Goal: Task Accomplishment & Management: Complete application form

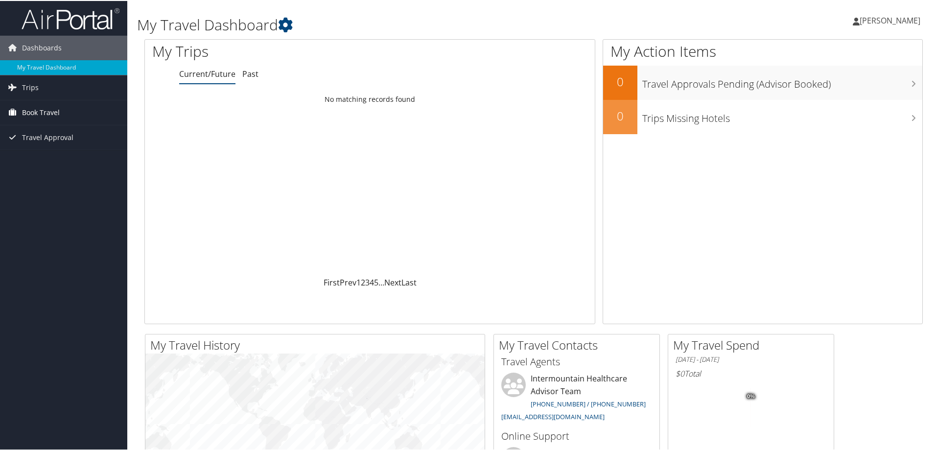
click at [40, 111] on span "Book Travel" at bounding box center [41, 111] width 38 height 24
click at [39, 130] on link "Agent Booking Request" at bounding box center [63, 131] width 127 height 15
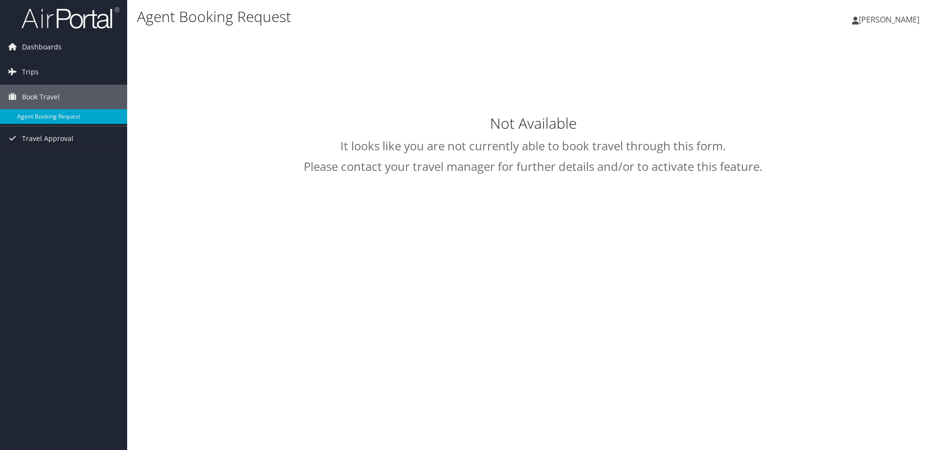
select select "intermountain@cbtravel.com"
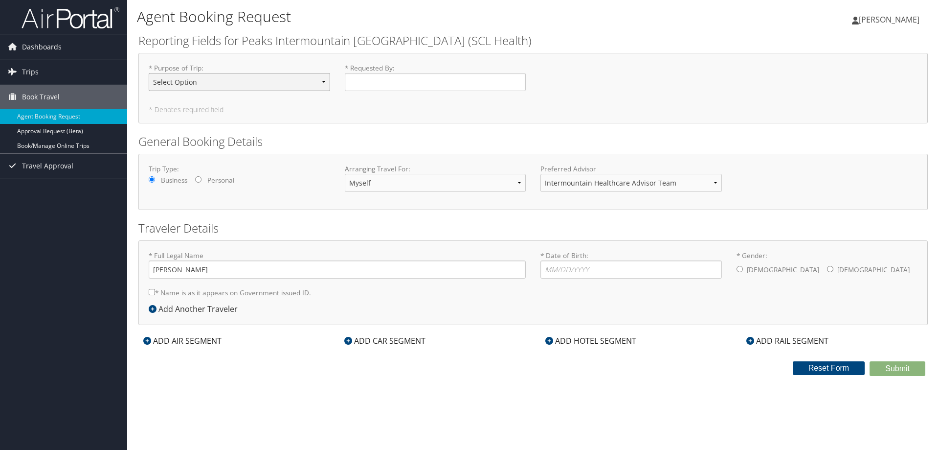
click at [320, 82] on select "Select Option 3rd Party Reimbursable Business CME Conf or Education Groups Pers…" at bounding box center [240, 82] width 182 height 18
select select "Business"
click at [149, 73] on select "Select Option 3rd Party Reimbursable Business CME Conf or Education Groups Pers…" at bounding box center [240, 82] width 182 height 18
click at [372, 82] on input "* Requested By : Required" at bounding box center [436, 82] width 182 height 18
type input "Tami Parker"
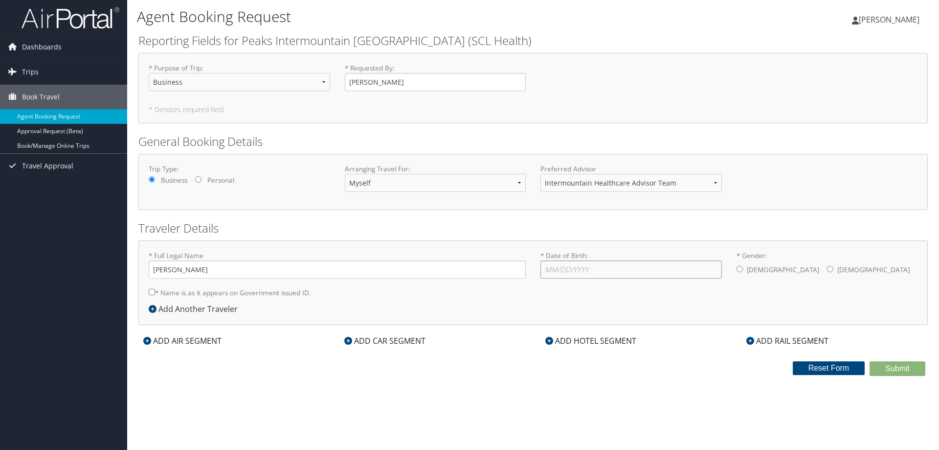
click at [570, 273] on input "* Date of Birth: Invalid Date" at bounding box center [632, 269] width 182 height 18
type input "12/16/1973"
click at [827, 270] on input "* Gender: Male Female" at bounding box center [830, 269] width 6 height 6
radio input "true"
click at [149, 342] on icon at bounding box center [147, 341] width 8 height 8
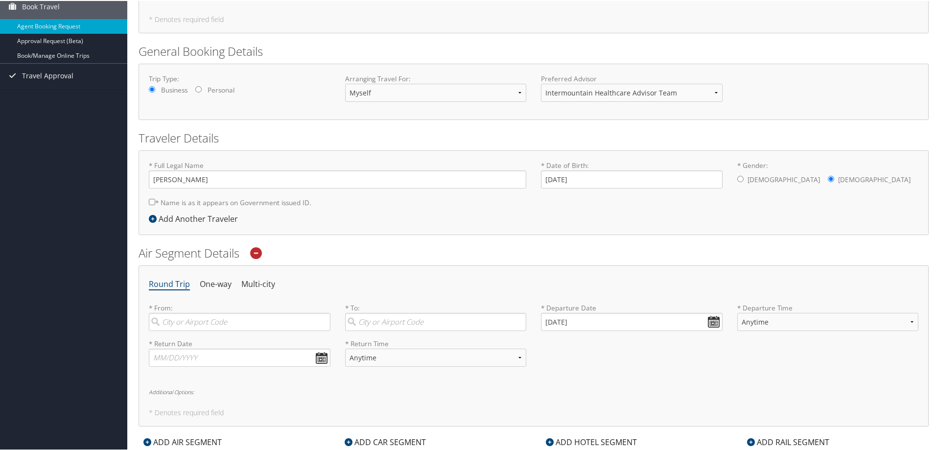
scroll to position [196, 0]
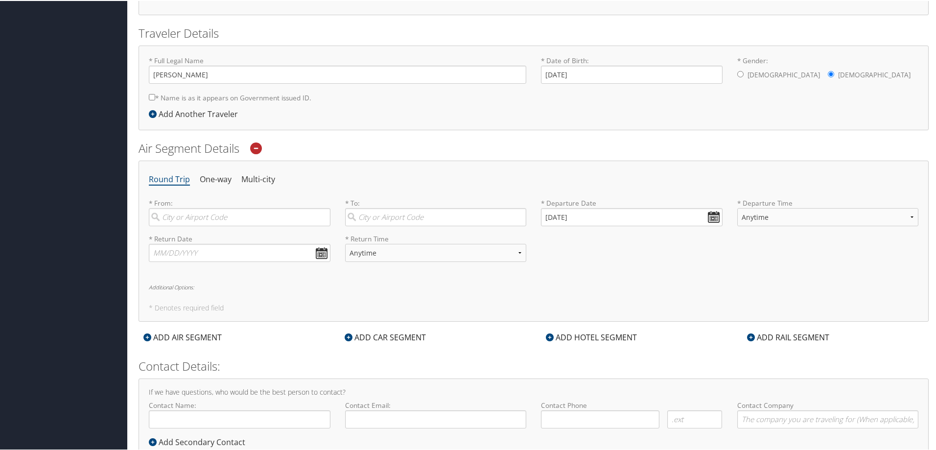
click at [350, 336] on icon at bounding box center [348, 336] width 8 height 8
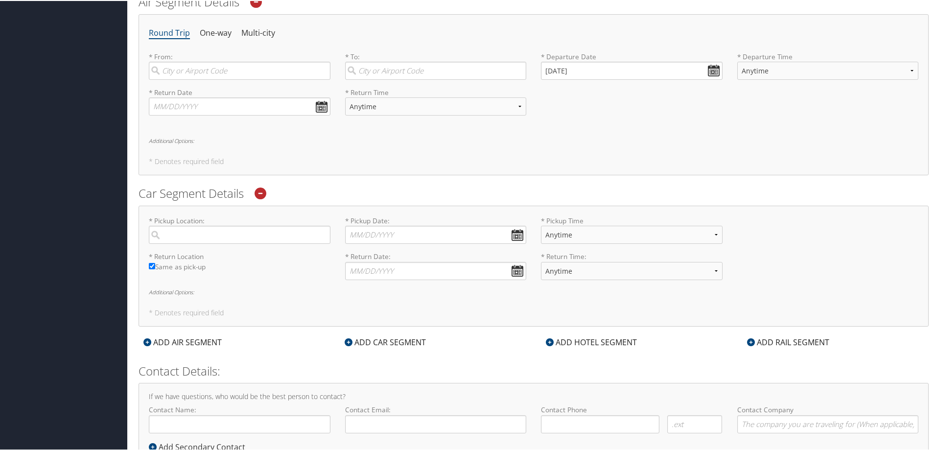
scroll to position [343, 0]
click at [547, 342] on icon at bounding box center [550, 341] width 8 height 8
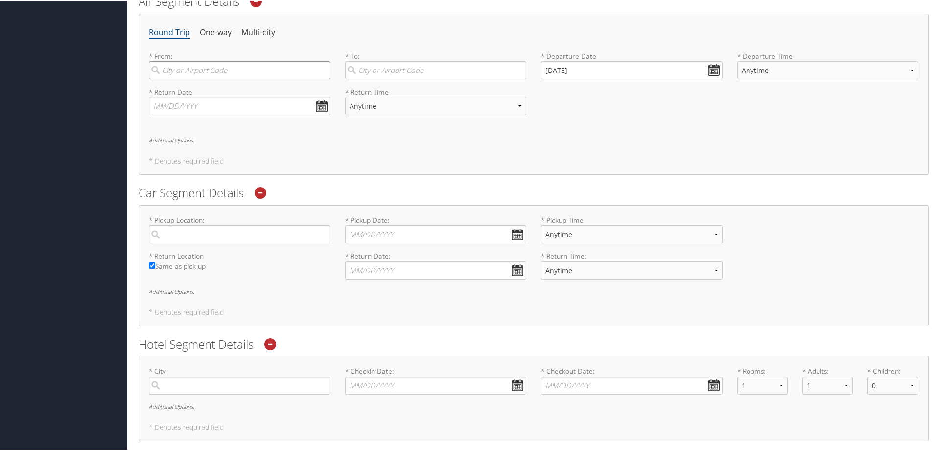
click at [192, 66] on input "search" at bounding box center [240, 69] width 182 height 18
click at [183, 144] on div "Denver (DEN CO)" at bounding box center [241, 139] width 168 height 13
click at [183, 78] on input "denver" at bounding box center [240, 69] width 182 height 18
type input "Denver (DEN CO)"
click at [381, 69] on input "search" at bounding box center [436, 69] width 182 height 18
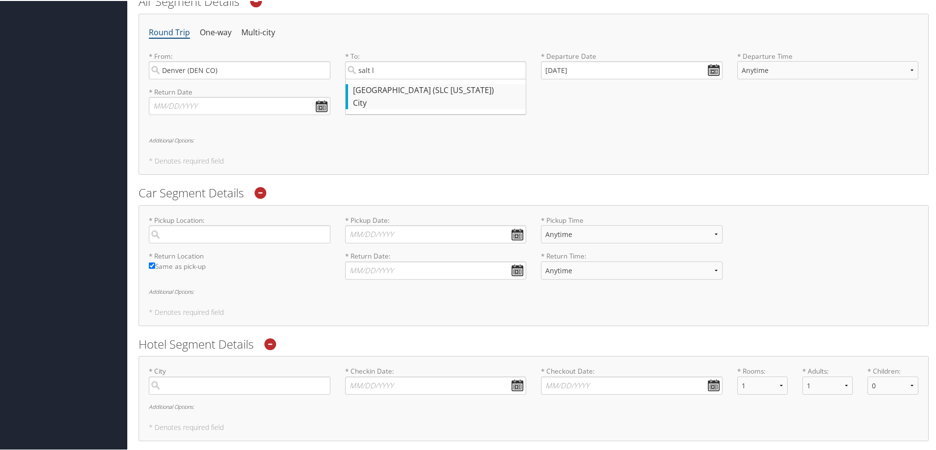
click at [375, 89] on div "Salt Lake City (SLC Utah)" at bounding box center [437, 89] width 168 height 13
click at [375, 78] on input "salt l" at bounding box center [436, 69] width 182 height 18
type input "Salt Lake City (SLC Utah)"
click at [713, 68] on input "[DATE]" at bounding box center [632, 69] width 182 height 18
click at [571, 191] on td "6" at bounding box center [566, 191] width 13 height 13
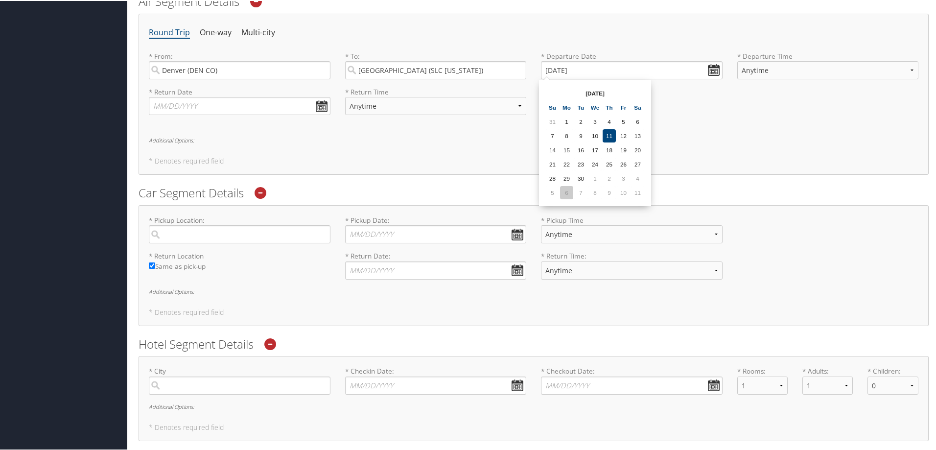
type input "10/06/2025"
click at [786, 72] on select "Anytime Early Morning (5AM-7AM) Morning (7AM-12PM) Afternoon (12PM-5PM) Evening…" at bounding box center [828, 69] width 182 height 18
select select "12PM-5PM"
click at [737, 60] on select "Anytime Early Morning (5AM-7AM) Morning (7AM-12PM) Afternoon (12PM-5PM) Evening…" at bounding box center [828, 69] width 182 height 18
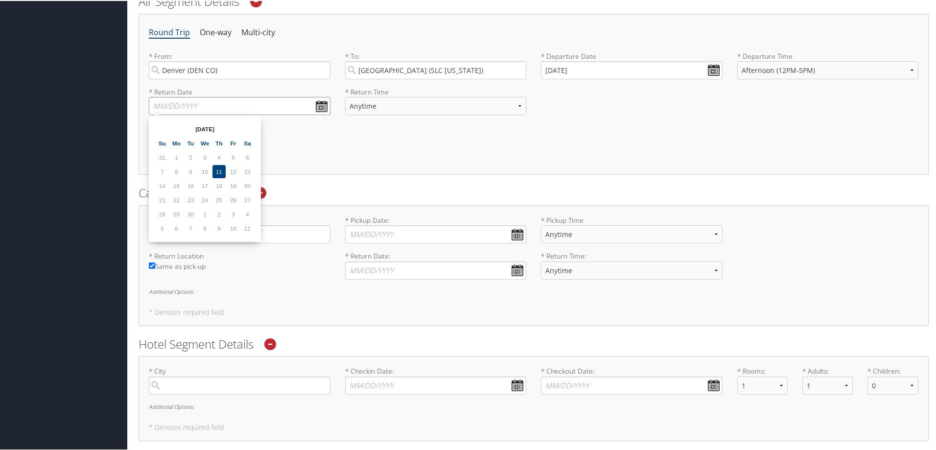
click at [270, 106] on input "text" at bounding box center [240, 105] width 182 height 18
click at [203, 229] on td "8" at bounding box center [204, 227] width 13 height 13
type input "10/08/2025"
click at [522, 110] on select "Anytime Early Morning (5AM-7AM) Morning (7AM-12PM) Afternoon (12PM-5PM) Evening…" at bounding box center [436, 105] width 182 height 18
select select "7:00 PM"
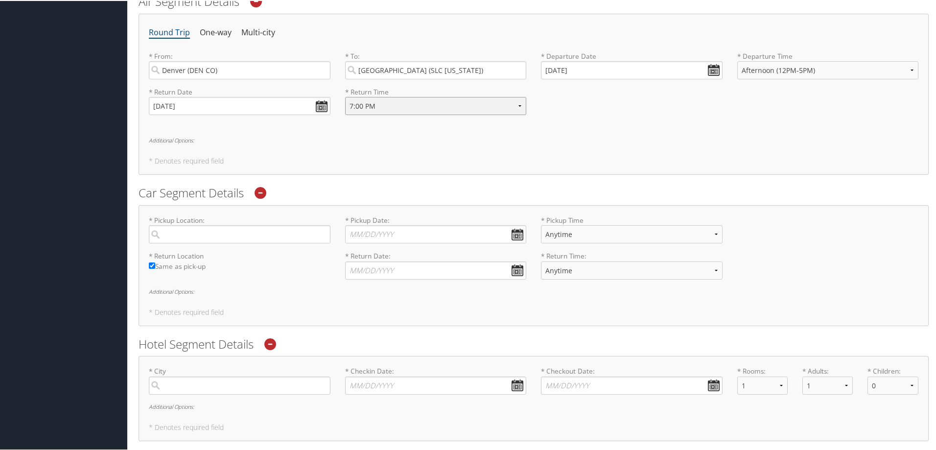
click at [345, 96] on select "Anytime Early Morning (5AM-7AM) Morning (7AM-12PM) Afternoon (12PM-5PM) Evening…" at bounding box center [436, 105] width 182 height 18
click at [311, 233] on input "search" at bounding box center [240, 233] width 182 height 18
click at [327, 275] on div "* Return Location Required Same as pick-up * Return Date: Dates must be valid *…" at bounding box center [533, 268] width 784 height 36
click at [220, 234] on input "search" at bounding box center [240, 233] width 182 height 18
click at [183, 257] on div "Salt Lake City (SLC Utah)" at bounding box center [241, 253] width 168 height 13
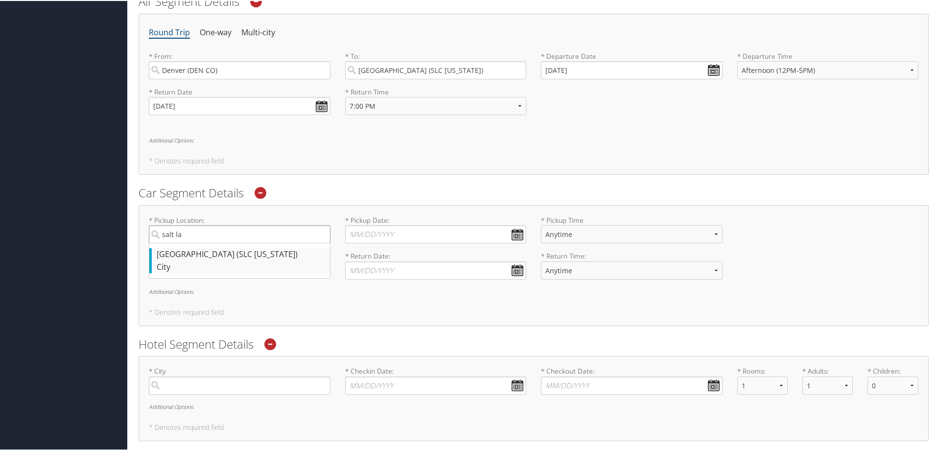
click at [183, 242] on input "salt la" at bounding box center [240, 233] width 182 height 18
type input "Salt Lake City"
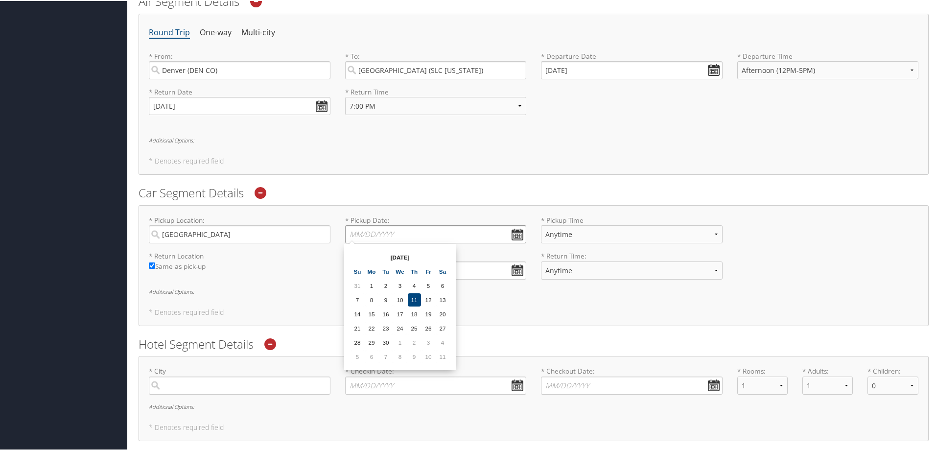
click at [516, 238] on input "* Pickup Date: Dates must be valid" at bounding box center [436, 233] width 182 height 18
click at [373, 354] on td "6" at bounding box center [371, 355] width 13 height 13
type input "10/06/2025"
click at [601, 236] on select "Anytime 12:00 AM 1:00 AM 2:00 AM 3:00 AM 4:00 AM 5:00 AM 6:00 AM 7:00 AM 8:00 A…" at bounding box center [632, 233] width 182 height 18
select select "2:00 PM"
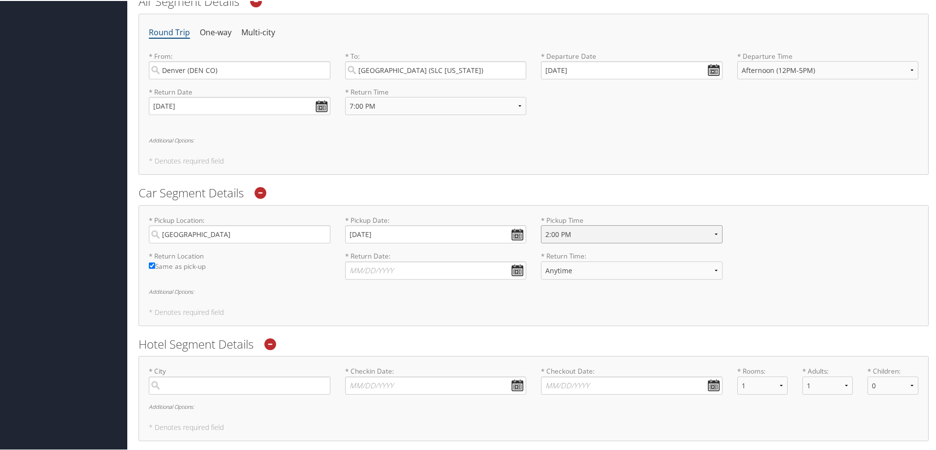
click at [541, 224] on select "Anytime 12:00 AM 1:00 AM 2:00 AM 3:00 AM 4:00 AM 5:00 AM 6:00 AM 7:00 AM 8:00 A…" at bounding box center [632, 233] width 182 height 18
click at [518, 272] on input "* Return Date: Dates must be valid" at bounding box center [436, 269] width 182 height 18
click at [402, 395] on td "8" at bounding box center [399, 391] width 13 height 13
type input "10/08/2025"
click at [714, 273] on select "Anytime 12:00 AM 1:00 AM 2:00 AM 3:00 AM 4:00 AM 5:00 AM 6:00 AM 7:00 AM 8:00 A…" at bounding box center [632, 269] width 182 height 18
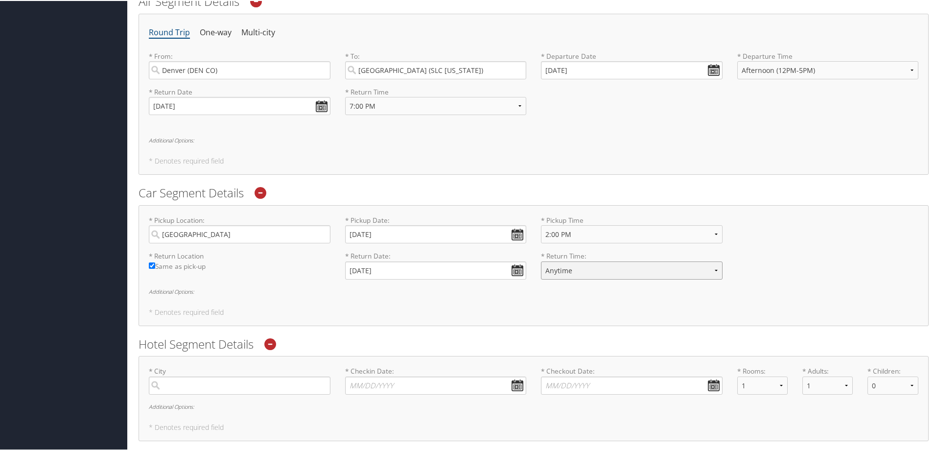
select select "6:00 PM"
click at [541, 260] on select "Anytime 12:00 AM 1:00 AM 2:00 AM 3:00 AM 4:00 AM 5:00 AM 6:00 AM 7:00 AM 8:00 A…" at bounding box center [632, 269] width 182 height 18
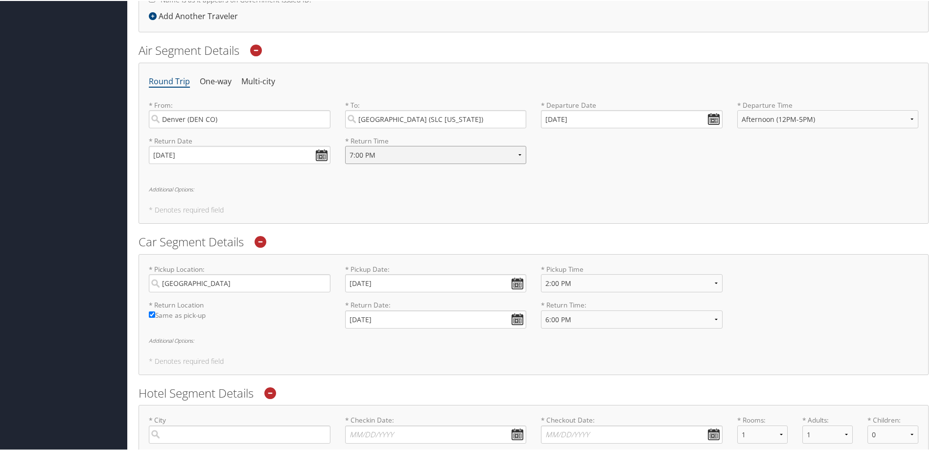
click at [516, 154] on select "Anytime Early Morning (5AM-7AM) Morning (7AM-12PM) Afternoon (12PM-5PM) Evening…" at bounding box center [436, 154] width 182 height 18
select select "8:00 PM"
click at [345, 145] on select "Anytime Early Morning (5AM-7AM) Morning (7AM-12PM) Afternoon (12PM-5PM) Evening…" at bounding box center [436, 154] width 182 height 18
click at [677, 181] on div "Round Trip One-way Multi-city * From: Denver (DEN CO) Required * To: Salt Lake …" at bounding box center [533, 142] width 790 height 161
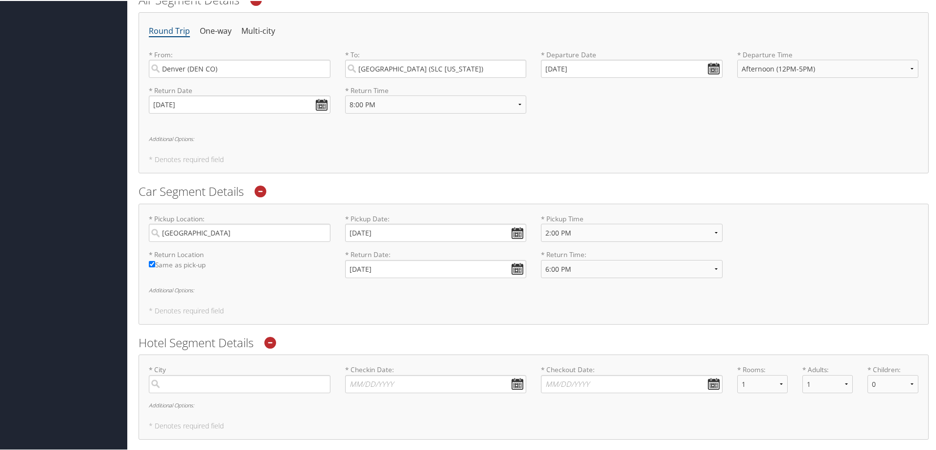
scroll to position [391, 0]
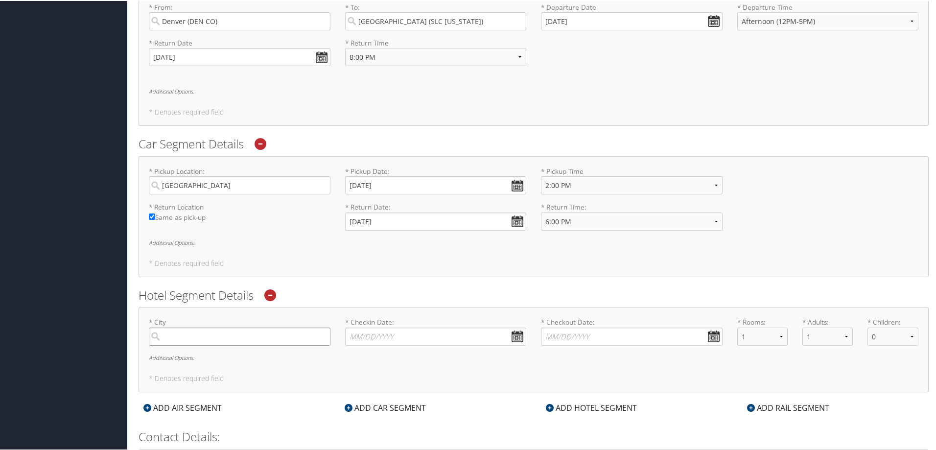
click at [289, 338] on input "search" at bounding box center [240, 335] width 182 height 18
click at [217, 358] on div "Salt Lake City (SLC Utah)" at bounding box center [241, 355] width 168 height 13
click at [217, 344] on input "salt lak" at bounding box center [240, 335] width 182 height 18
type input "Salt Lake City"
click at [513, 337] on input "* Checkin Date: Dates must be valid" at bounding box center [436, 335] width 182 height 18
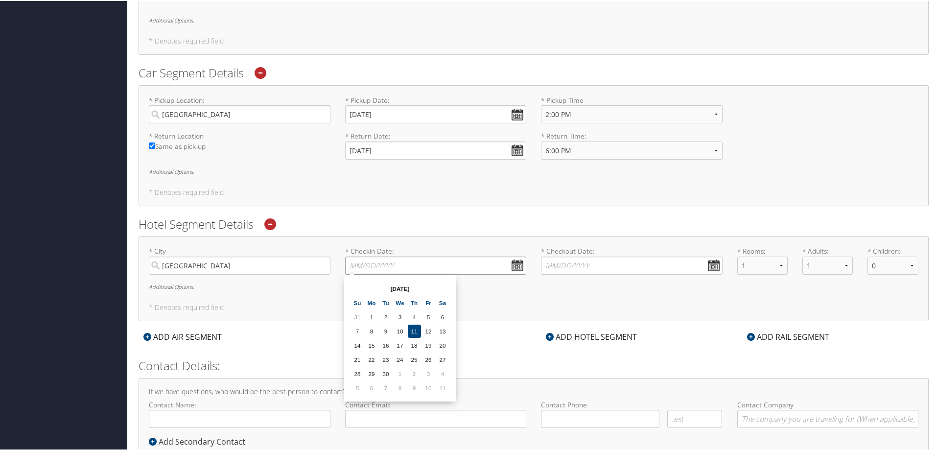
scroll to position [489, 0]
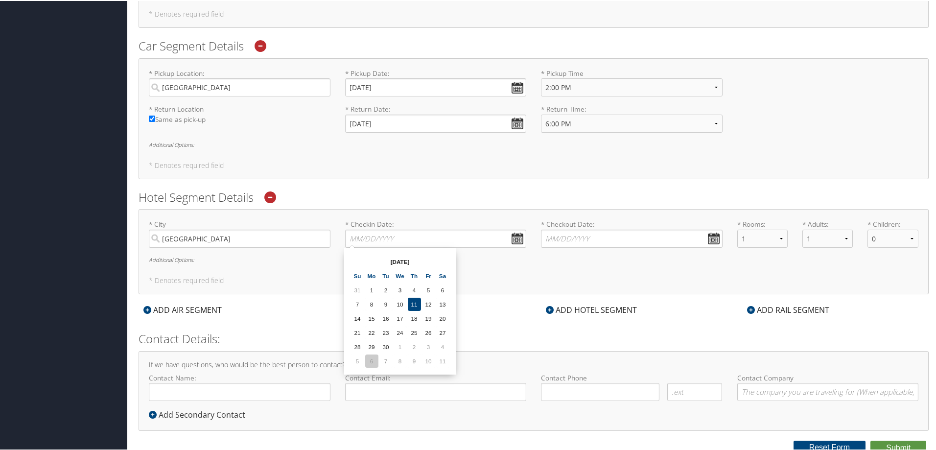
click at [373, 362] on td "6" at bounding box center [371, 359] width 13 height 13
type input "10/06/2025"
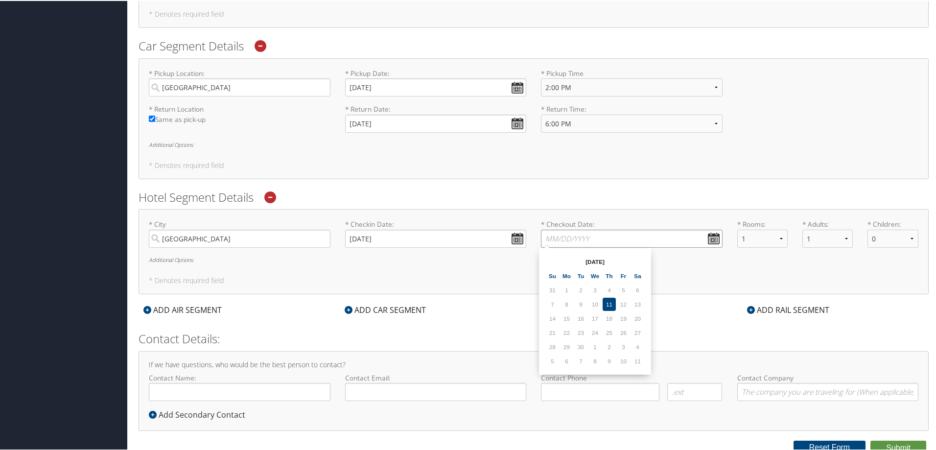
click at [704, 238] on input "* Checkout Date: Dates must be valid" at bounding box center [632, 238] width 182 height 18
click at [594, 361] on td "8" at bounding box center [594, 359] width 13 height 13
type input "10/08/2025"
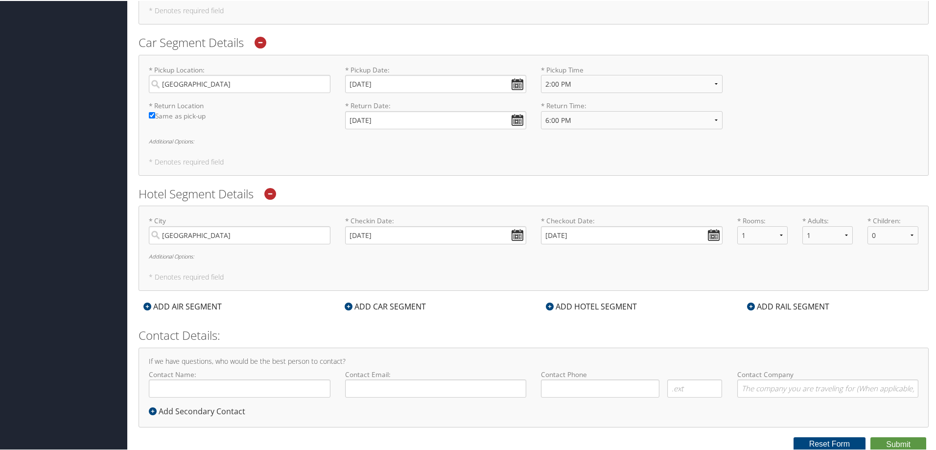
scroll to position [494, 0]
click at [231, 389] on input "Contact Name:" at bounding box center [240, 386] width 182 height 18
type input "Tami Parker"
type input "tami.parker@imail.org"
click at [561, 387] on input "( ) -" at bounding box center [600, 386] width 118 height 18
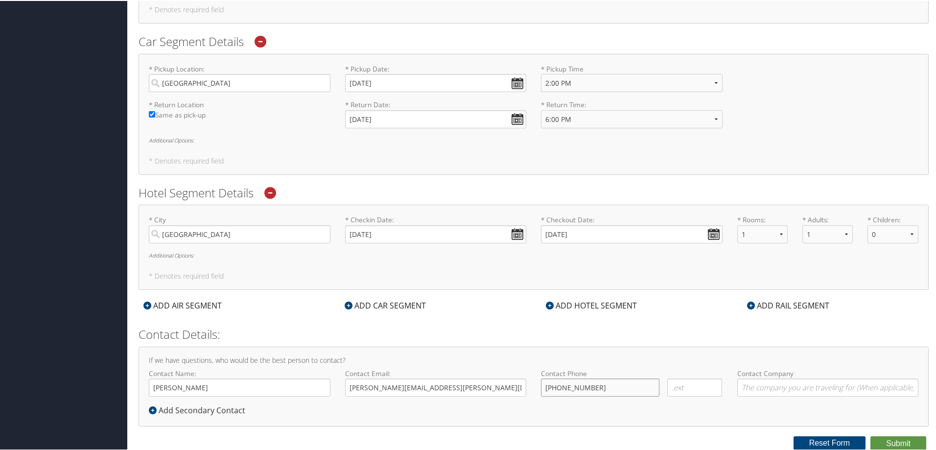
type input "(303) 887-0235"
click at [816, 387] on input "Contact Company" at bounding box center [828, 386] width 182 height 18
type input "Intermountain Health"
click at [261, 43] on icon at bounding box center [260, 41] width 12 height 12
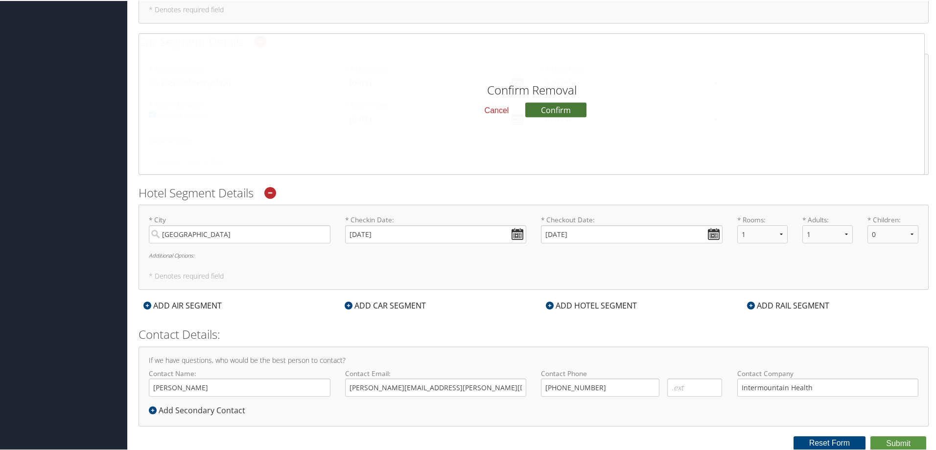
click at [563, 113] on button "Confirm" at bounding box center [555, 108] width 61 height 15
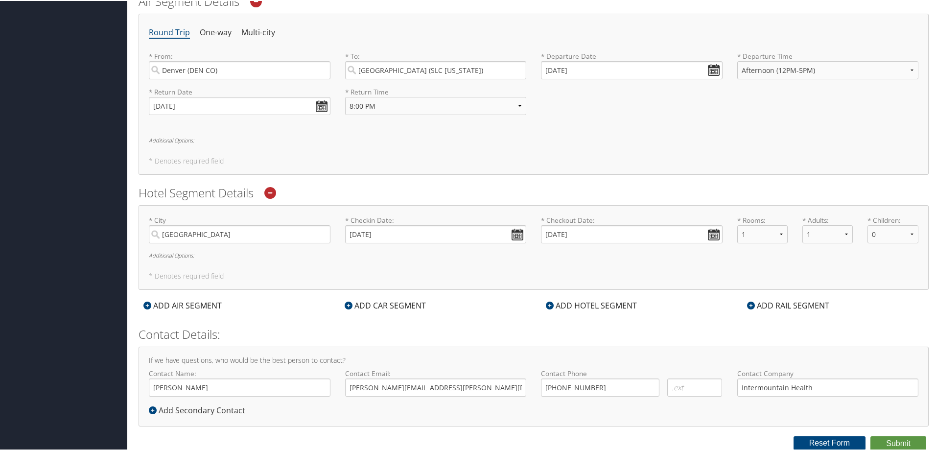
scroll to position [343, 0]
click at [891, 443] on button "Submit" at bounding box center [898, 442] width 56 height 15
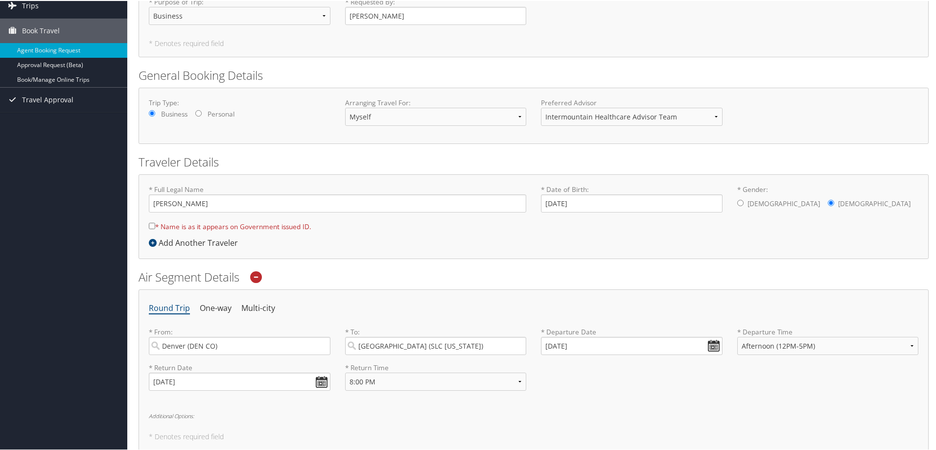
click at [152, 224] on input "* Name is as it appears on Government issued ID." at bounding box center [152, 225] width 6 height 6
checkbox input "true"
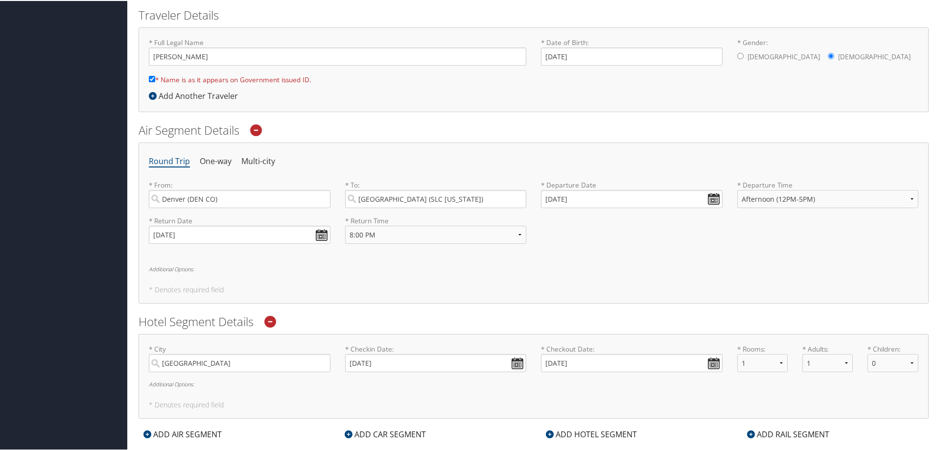
scroll to position [343, 0]
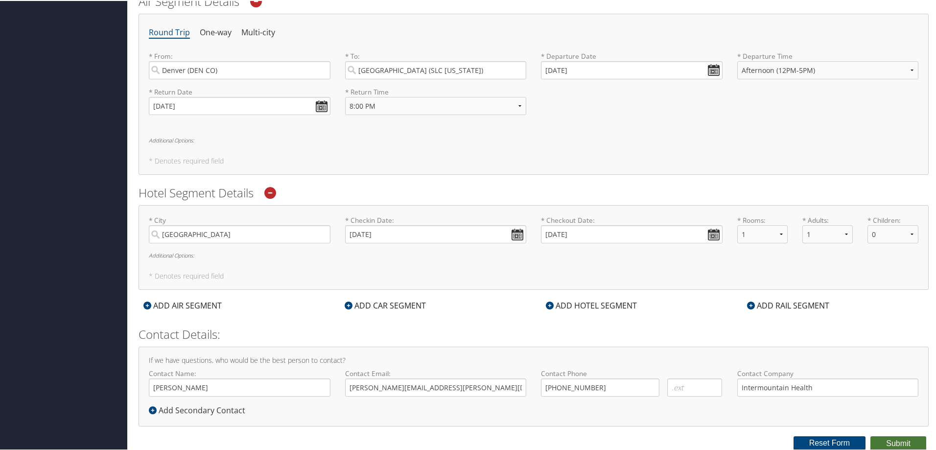
click at [898, 441] on button "Submit" at bounding box center [898, 442] width 56 height 15
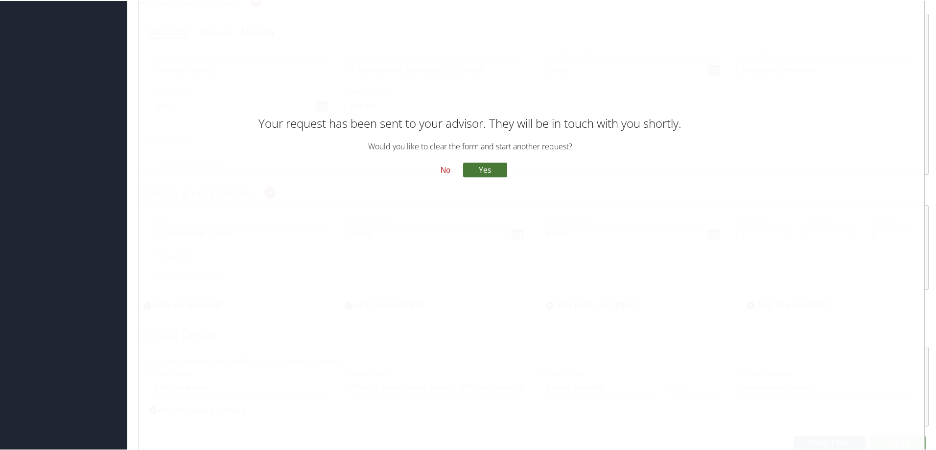
click at [483, 169] on button "Yes" at bounding box center [485, 168] width 44 height 15
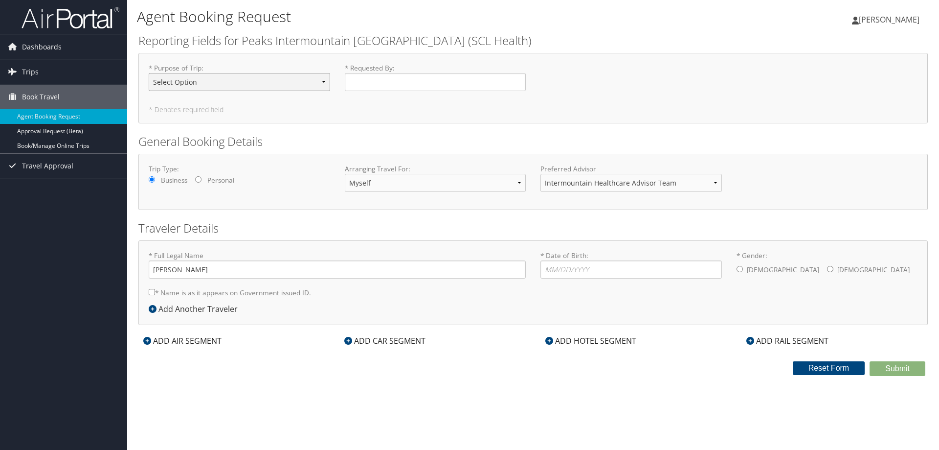
click at [326, 87] on select "Select Option 3rd Party Reimbursable Business CME Conf or Education Groups Pers…" at bounding box center [240, 82] width 182 height 18
select select "Business"
click at [149, 73] on select "Select Option 3rd Party Reimbursable Business CME Conf or Education Groups Pers…" at bounding box center [240, 82] width 182 height 18
click at [397, 87] on input "* Requested By : Required" at bounding box center [436, 82] width 182 height 18
type input "Tami Parker"
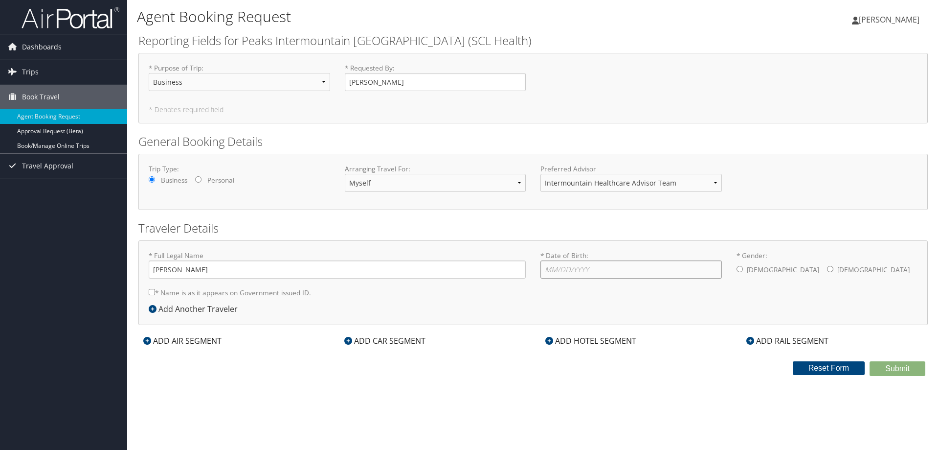
click at [595, 274] on input "* Date of Birth: Invalid Date" at bounding box center [632, 269] width 182 height 18
type input "[DATE]"
click at [827, 269] on input "* Gender: Male Female" at bounding box center [830, 269] width 6 height 6
radio input "true"
click at [152, 291] on input "* Name is as it appears on Government issued ID." at bounding box center [152, 292] width 6 height 6
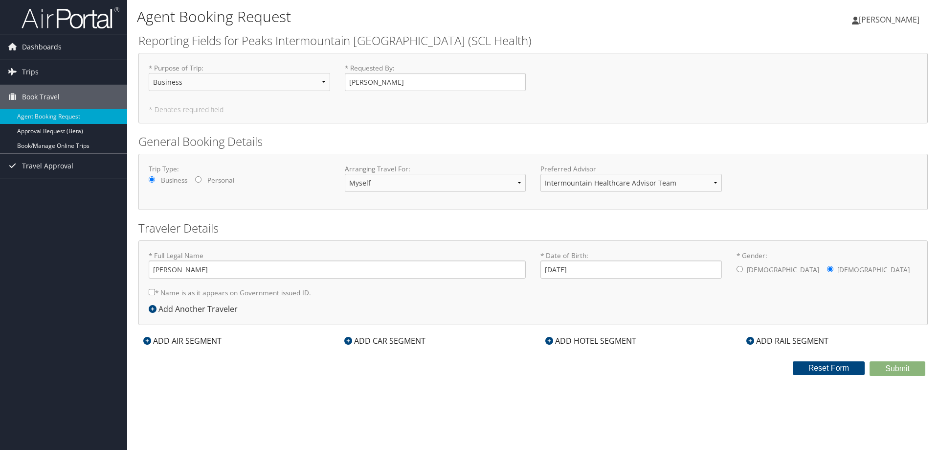
checkbox input "true"
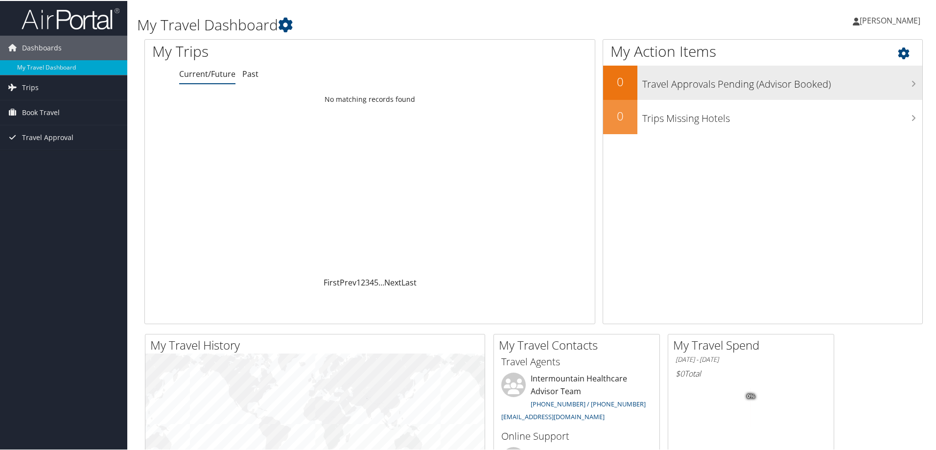
click at [905, 87] on h3 "Travel Approvals Pending (Advisor Booked)" at bounding box center [782, 80] width 280 height 19
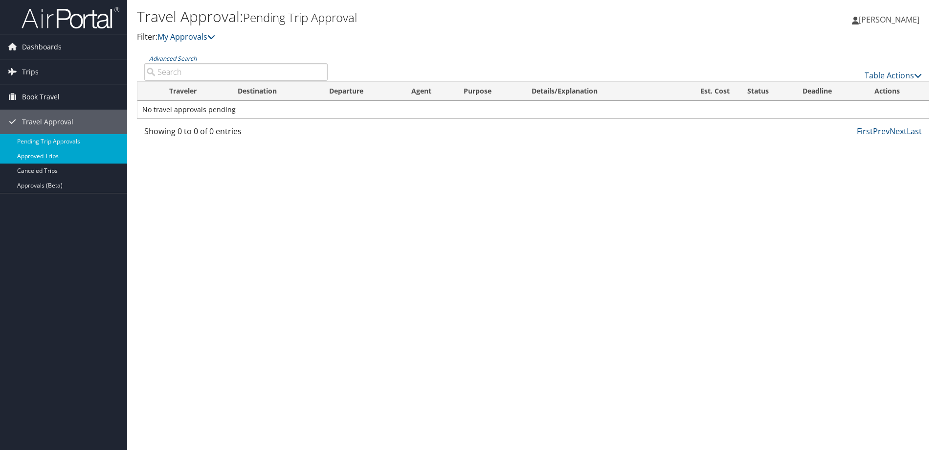
click at [67, 157] on link "Approved Trips" at bounding box center [63, 156] width 127 height 15
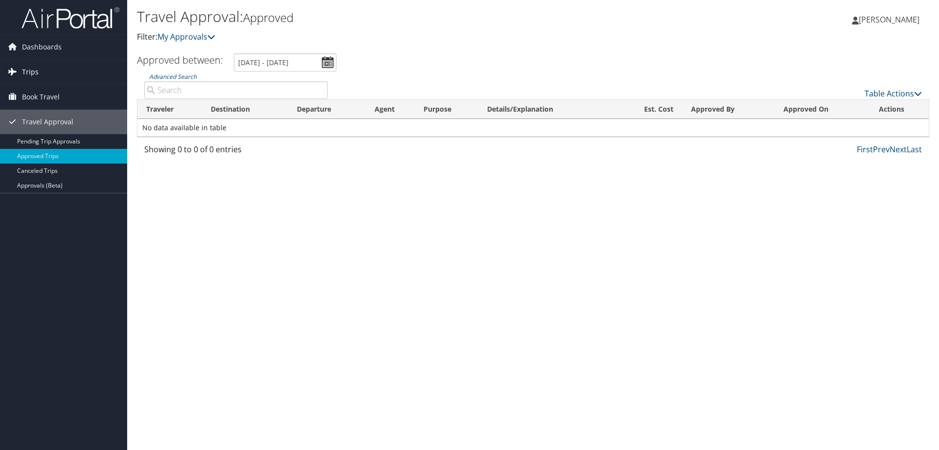
click at [48, 78] on link "Trips" at bounding box center [63, 72] width 127 height 24
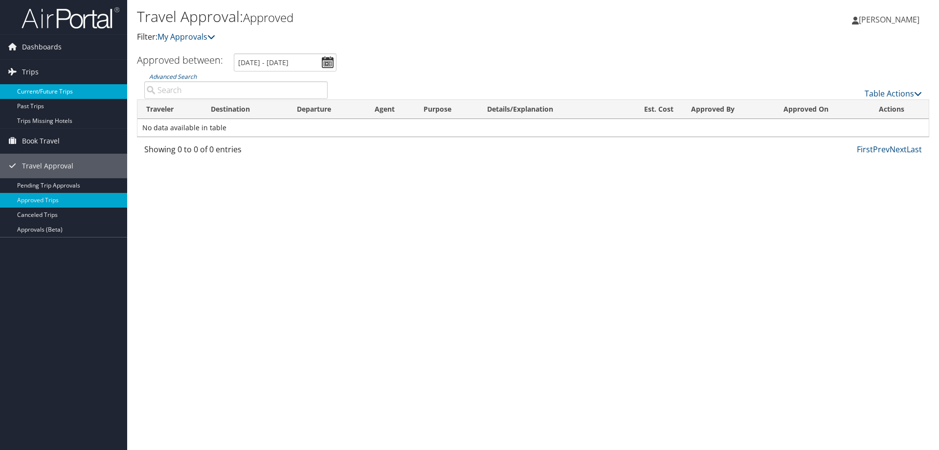
click at [67, 95] on link "Current/Future Trips" at bounding box center [63, 91] width 127 height 15
